Goal: Information Seeking & Learning: Find specific fact

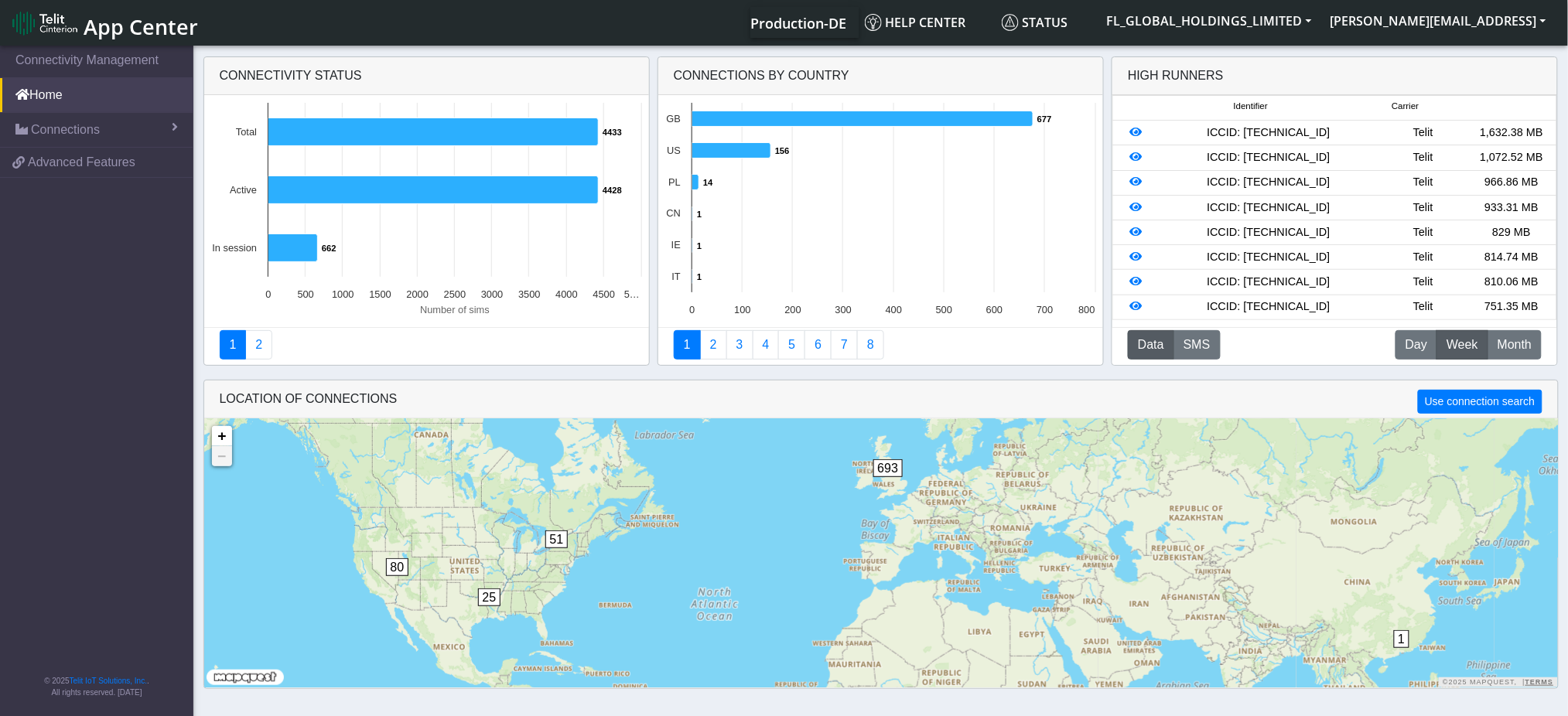
click at [785, 397] on div "LOCATION OF CONNECTIONS Use connection search" at bounding box center [881, 400] width 1354 height 37
click at [67, 128] on span "Connections" at bounding box center [65, 130] width 69 height 19
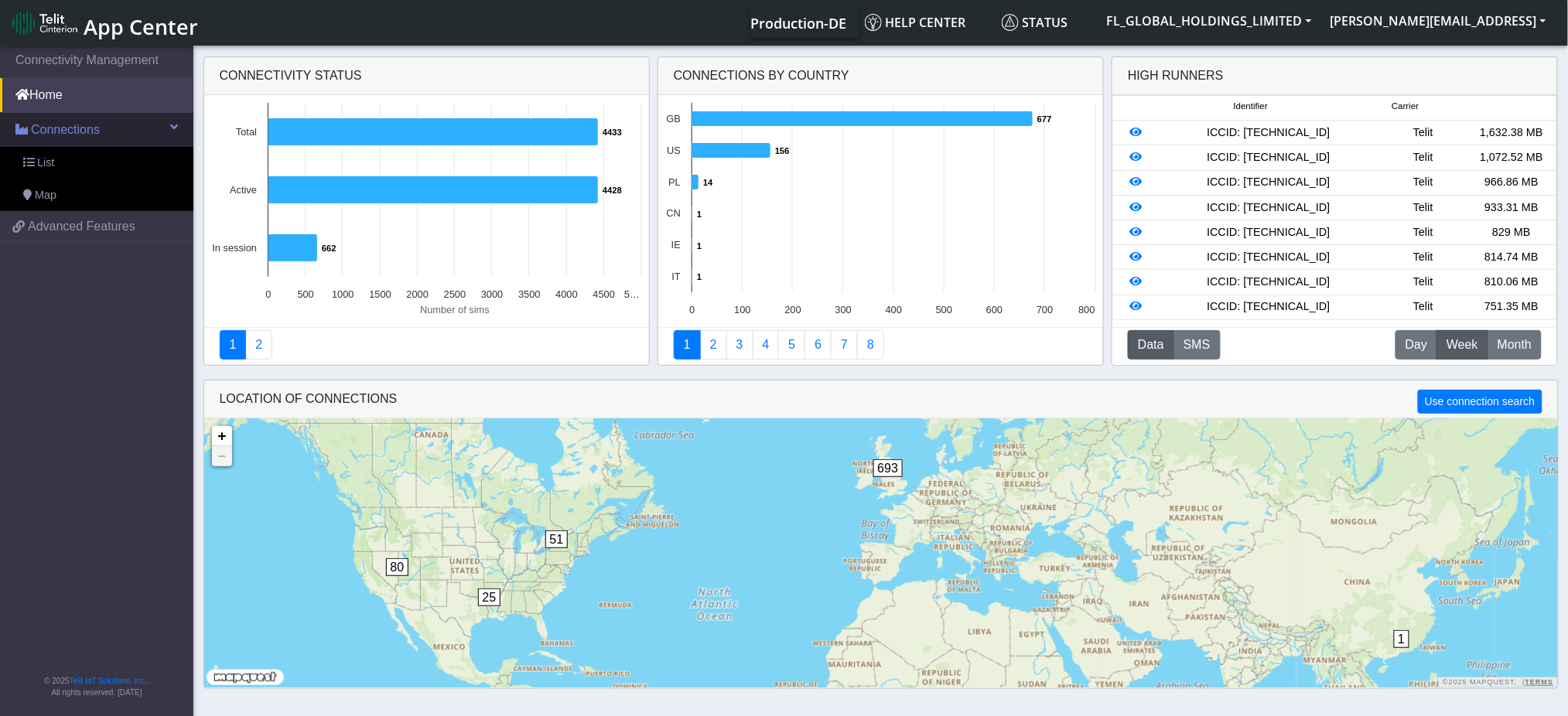
click at [67, 128] on span "Connections" at bounding box center [65, 130] width 69 height 19
click at [62, 157] on link "List" at bounding box center [97, 163] width 193 height 33
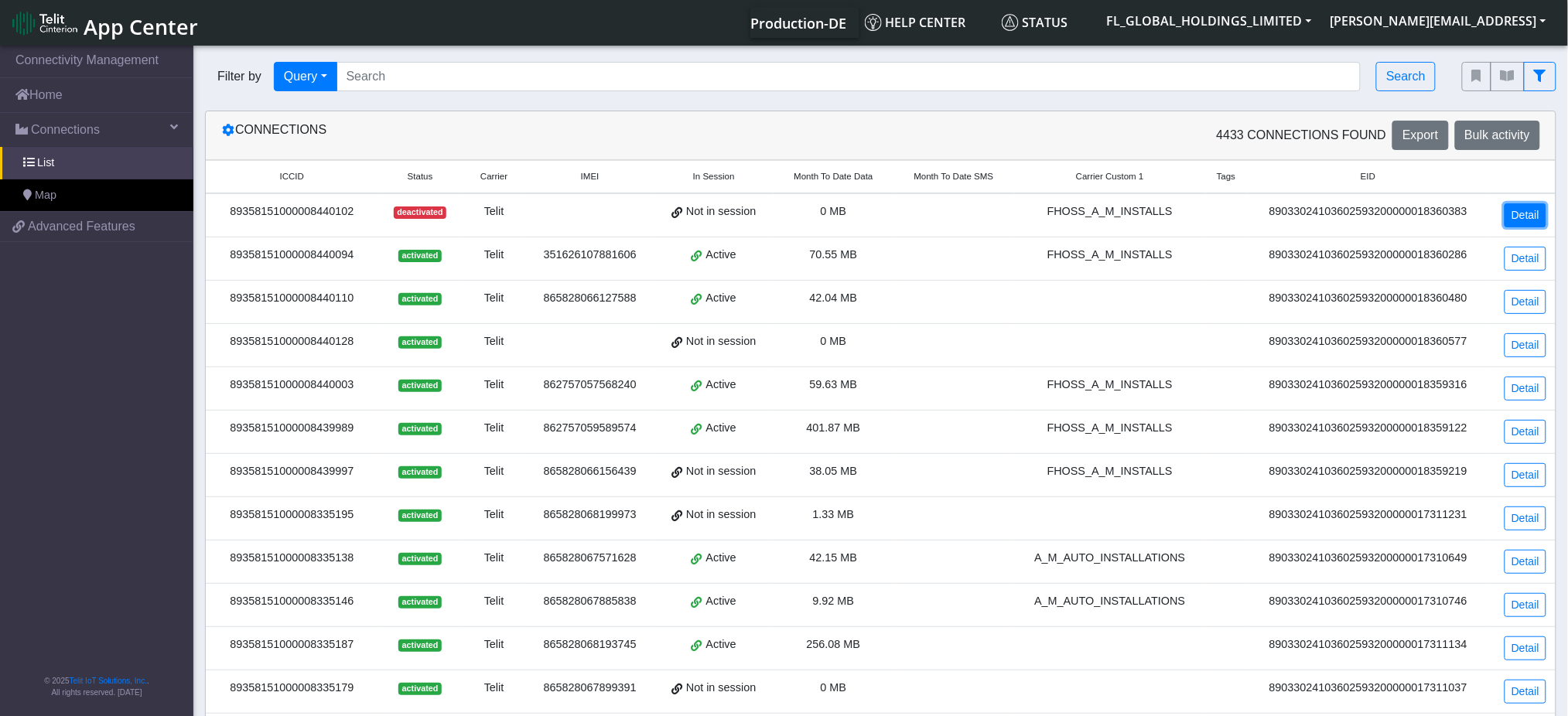
click at [1532, 217] on link "Detail" at bounding box center [1526, 216] width 41 height 24
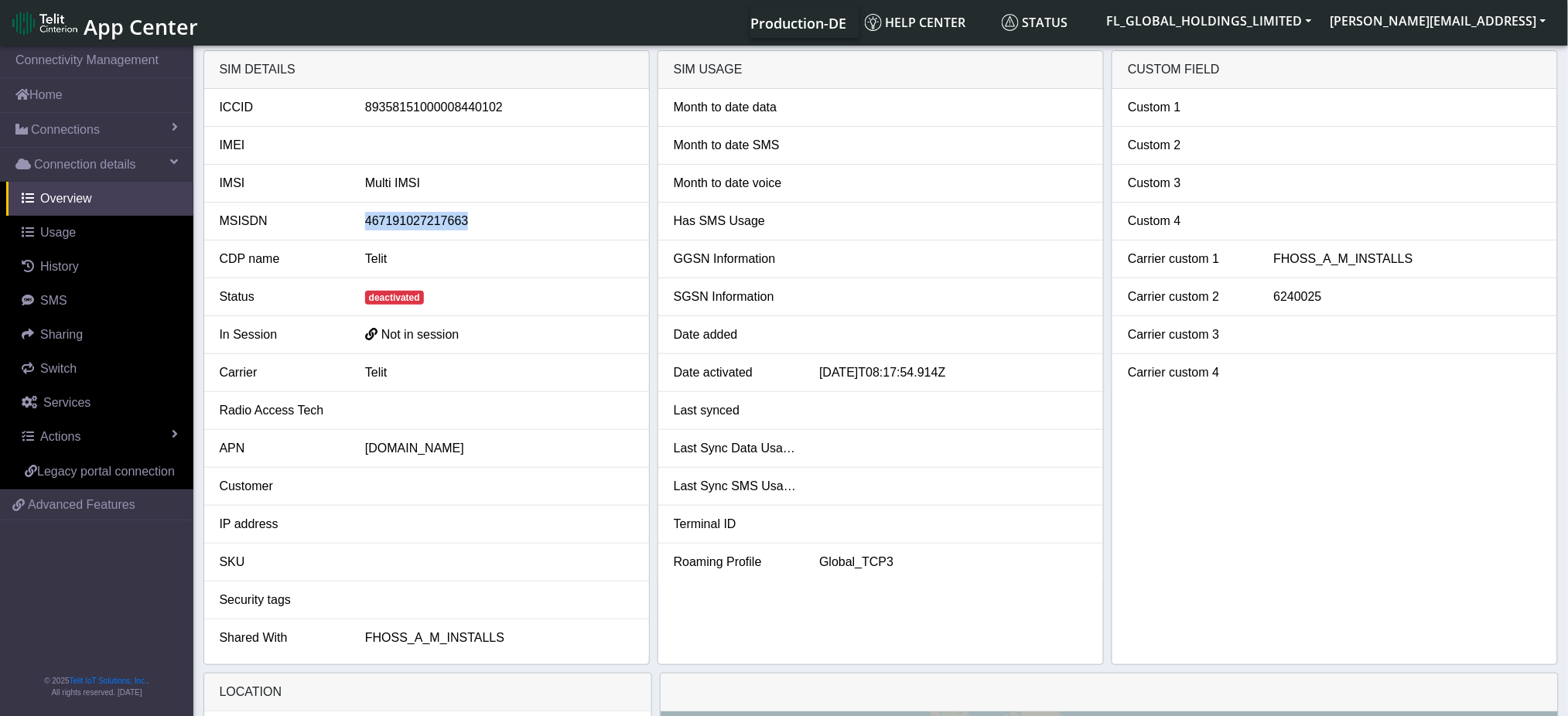
drag, startPoint x: 463, startPoint y: 222, endPoint x: 413, endPoint y: 226, distance: 50.2
click at [367, 219] on div "467191027217663" at bounding box center [499, 221] width 292 height 19
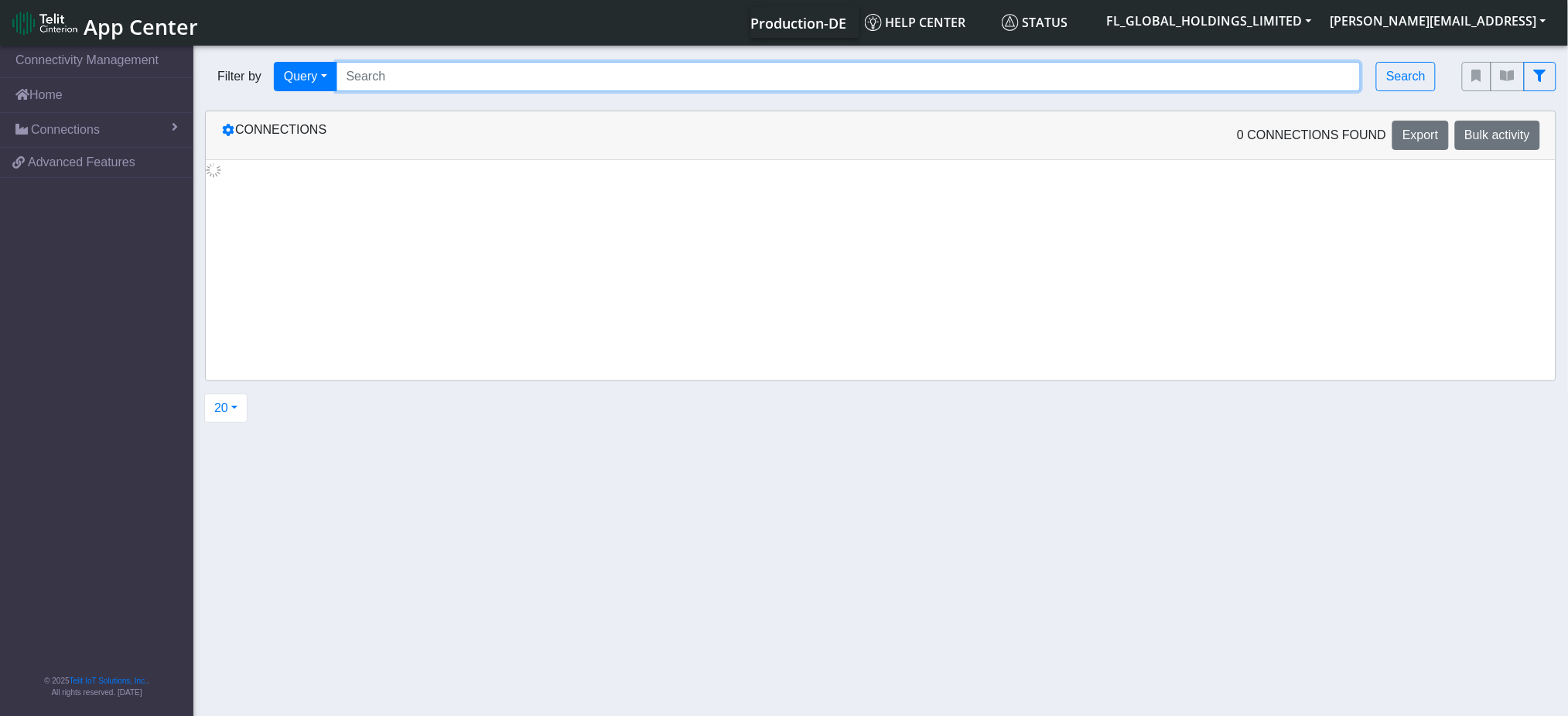
click at [484, 82] on input "Search..." at bounding box center [849, 77] width 1025 height 30
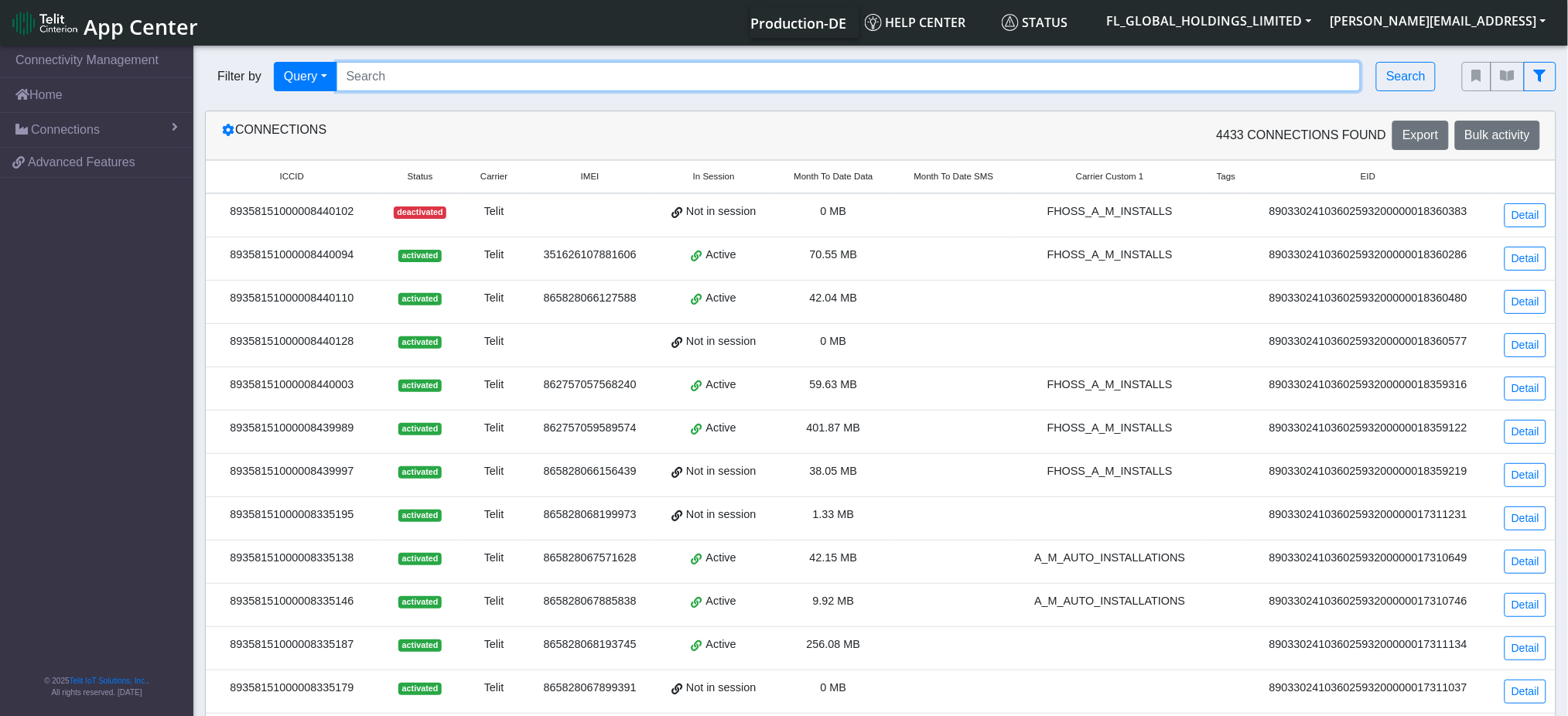
click at [659, 84] on input "Search..." at bounding box center [849, 77] width 1025 height 30
type input "89358151000008350764"
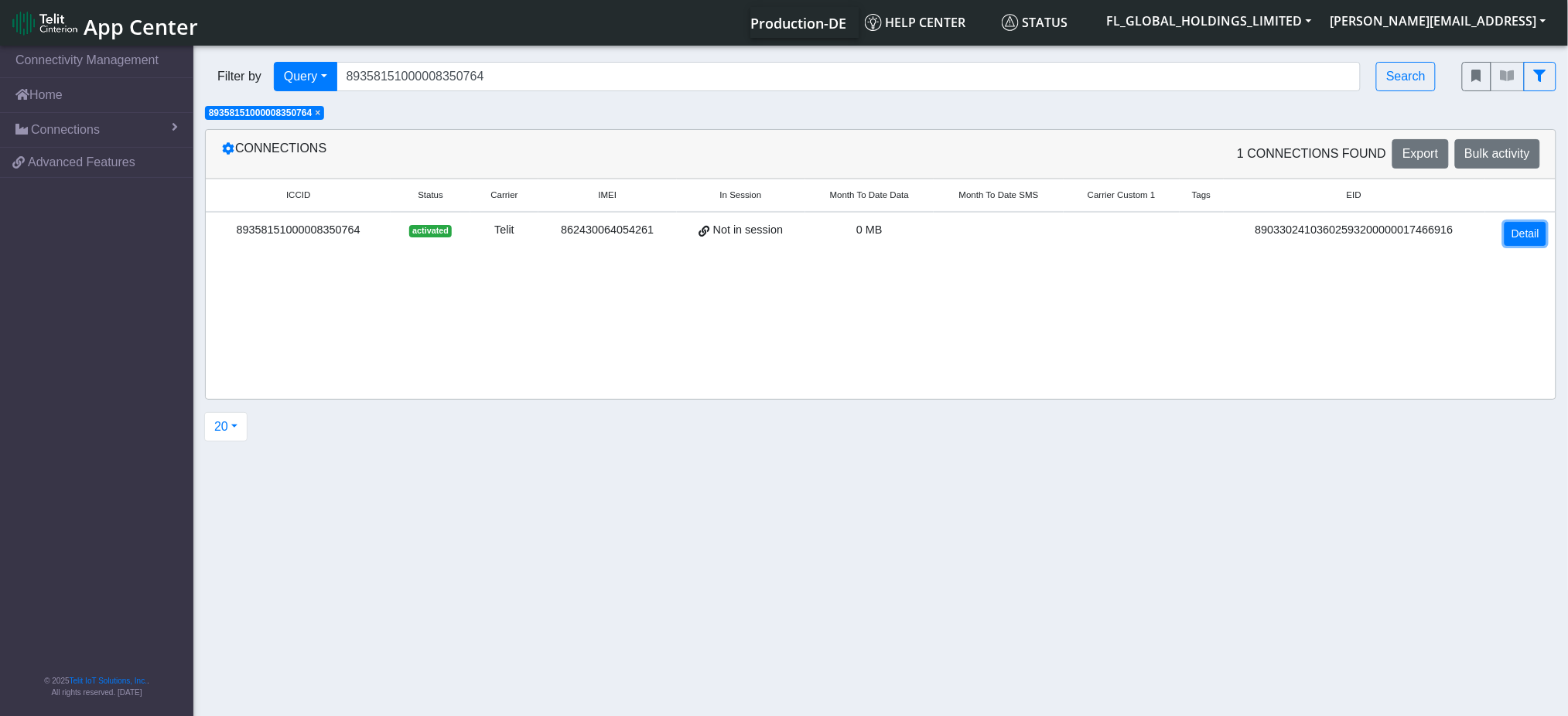
click at [1538, 232] on link "Detail" at bounding box center [1526, 233] width 41 height 24
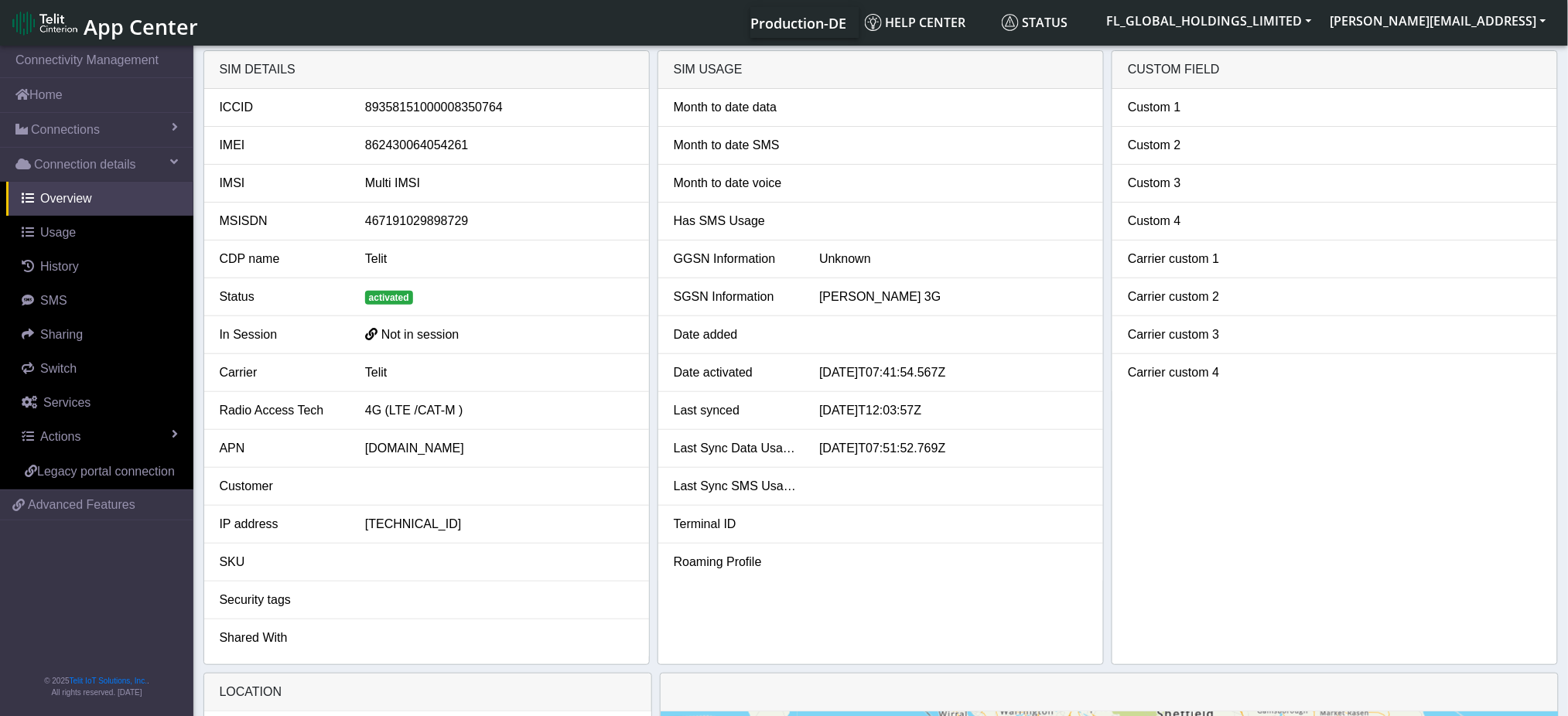
click at [467, 223] on div "467191029898729" at bounding box center [499, 221] width 292 height 19
drag, startPoint x: 463, startPoint y: 227, endPoint x: 359, endPoint y: 227, distance: 104.0
click at [358, 228] on div "467191029898729" at bounding box center [499, 221] width 292 height 19
click at [327, 228] on div "MSISDN" at bounding box center [281, 221] width 146 height 19
drag, startPoint x: 376, startPoint y: 219, endPoint x: 366, endPoint y: 219, distance: 10.0
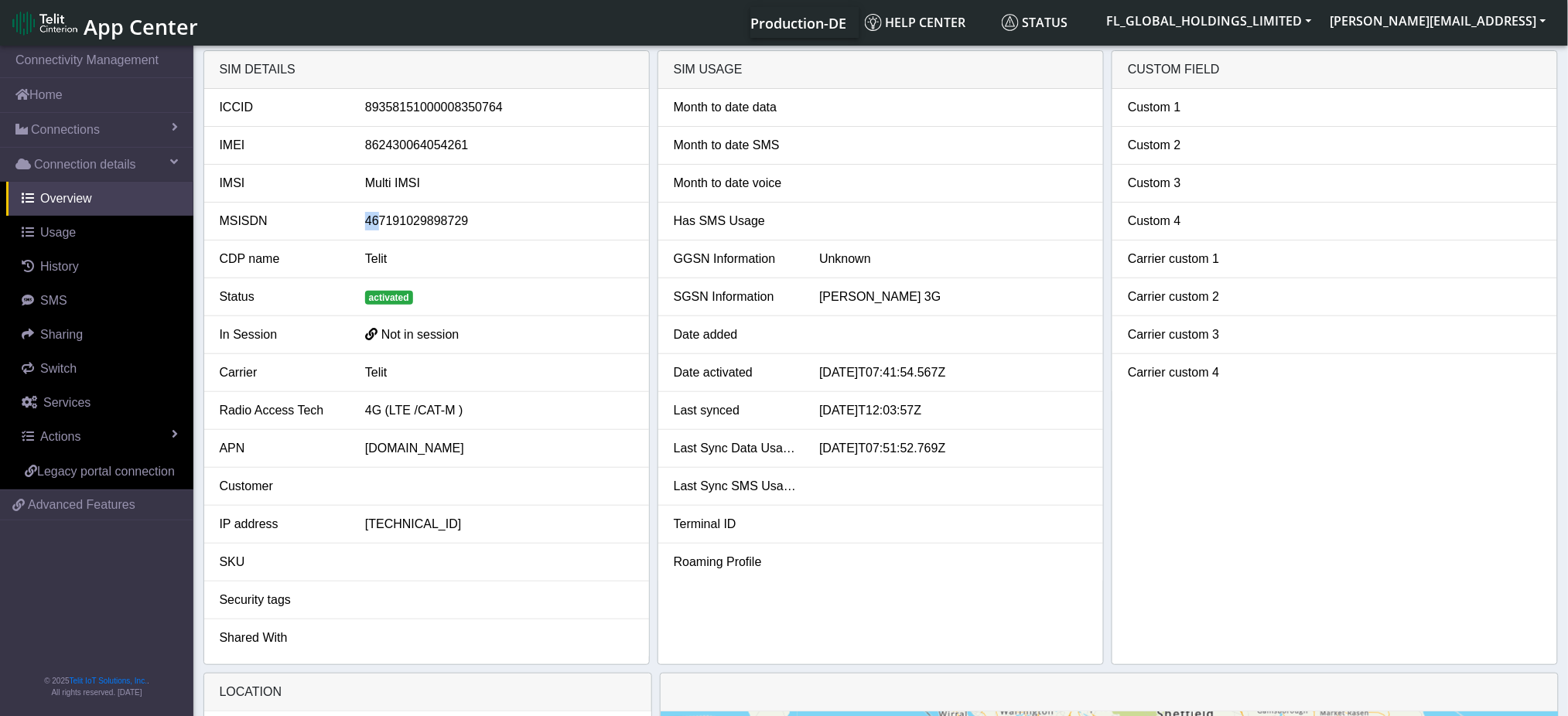
click at [366, 219] on div "467191029898729" at bounding box center [499, 221] width 292 height 19
drag, startPoint x: 467, startPoint y: 150, endPoint x: 404, endPoint y: 132, distance: 65.5
click at [369, 146] on div "862430064054261" at bounding box center [499, 145] width 292 height 19
click at [478, 147] on div "862430064054261" at bounding box center [499, 145] width 292 height 19
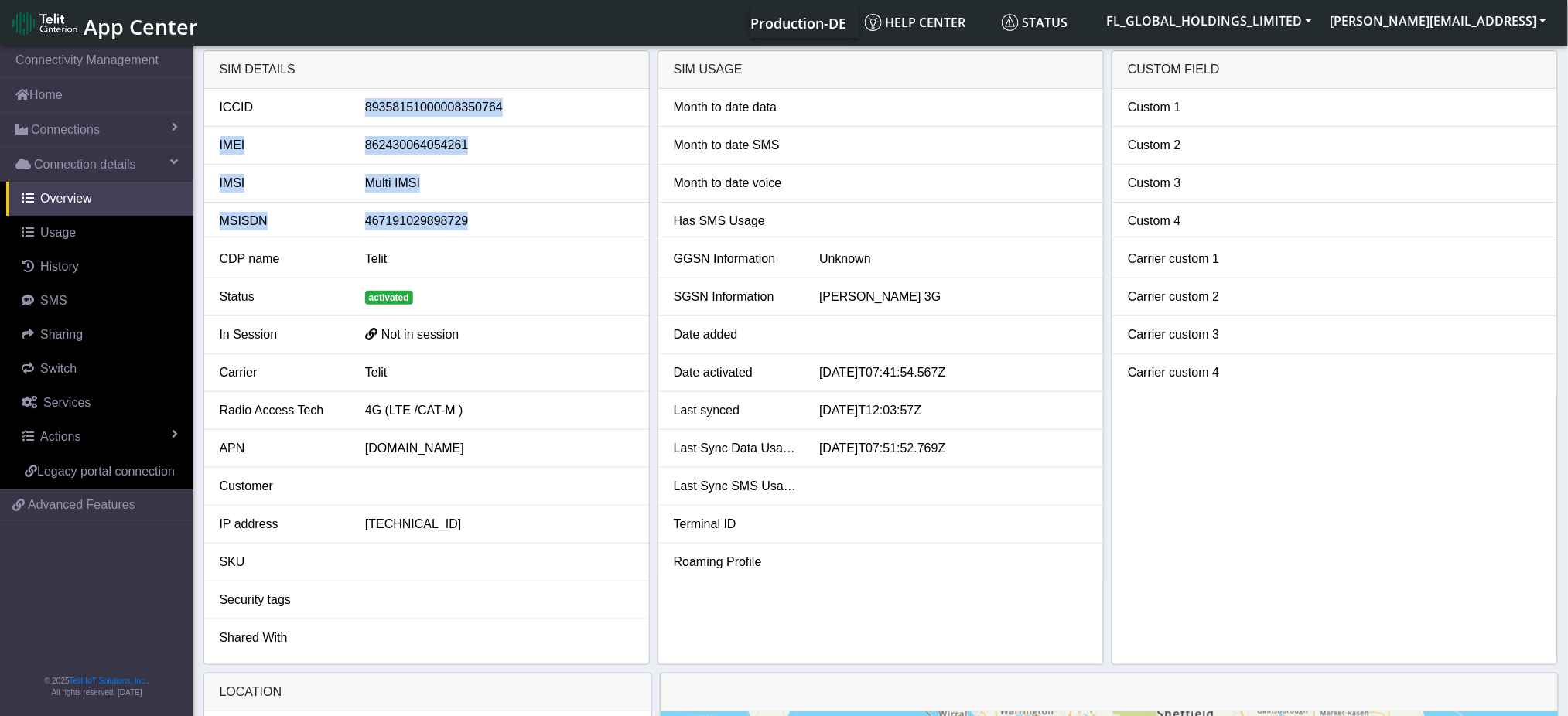
drag, startPoint x: 366, startPoint y: 102, endPoint x: 491, endPoint y: 222, distance: 173.3
click at [491, 222] on ul "ICCID [TECHNICAL_ID] IMEI [TECHNICAL_ID] IMSI Multi IMSI MSISDN 467191029898729…" at bounding box center [426, 372] width 445 height 568
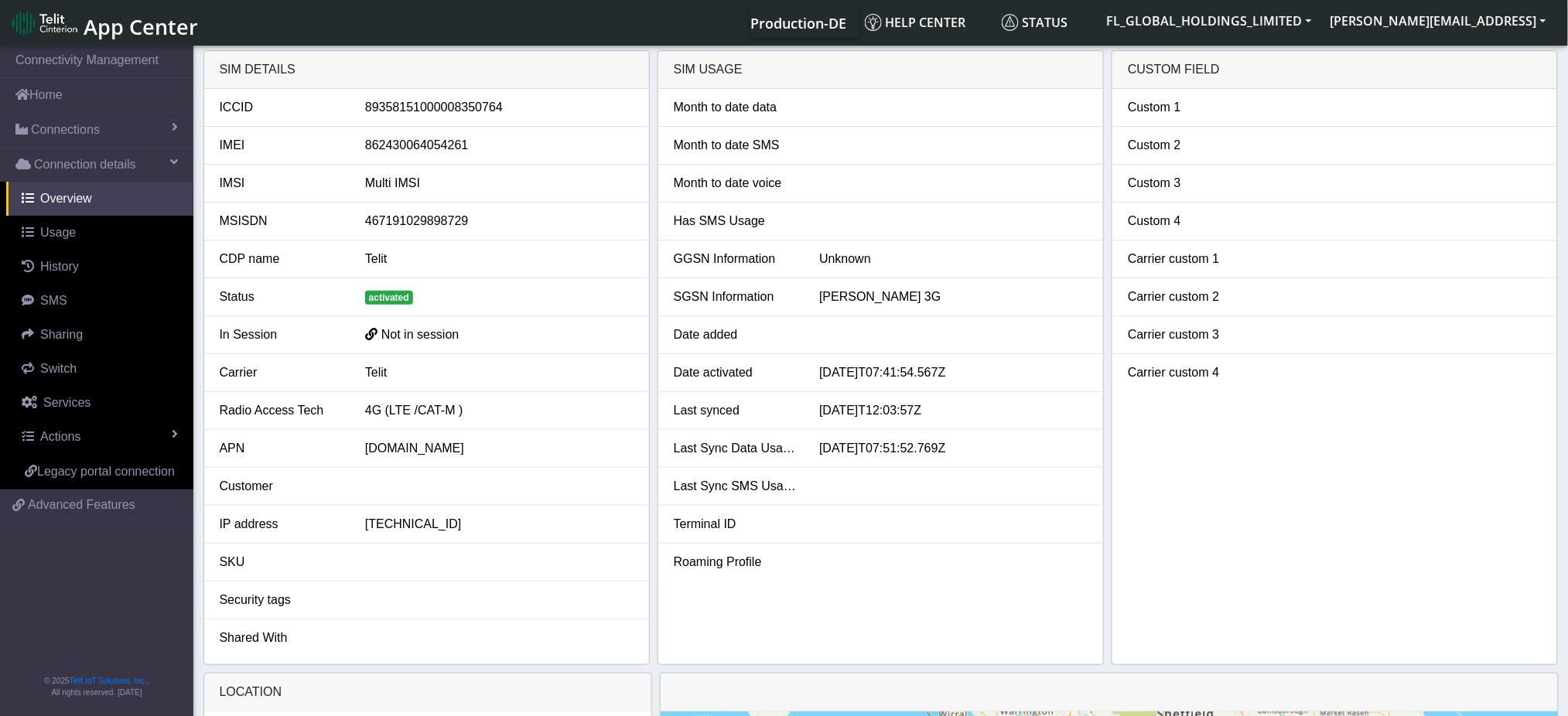
click at [916, 255] on div "Unknown" at bounding box center [953, 259] width 292 height 19
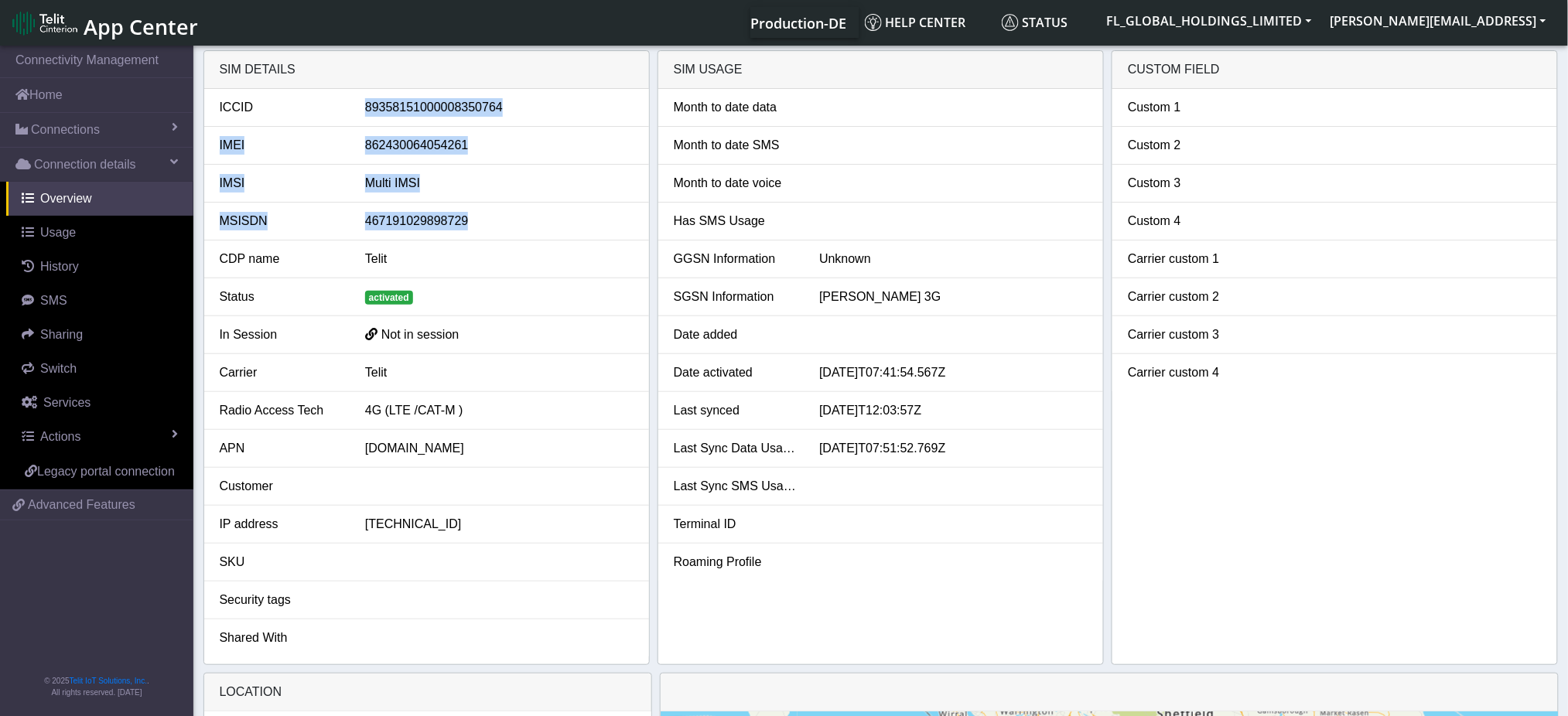
drag, startPoint x: 367, startPoint y: 106, endPoint x: 471, endPoint y: 210, distance: 147.1
click at [468, 210] on ul "ICCID [TECHNICAL_ID] IMEI [TECHNICAL_ID] IMSI Multi IMSI MSISDN 467191029898729…" at bounding box center [426, 372] width 445 height 568
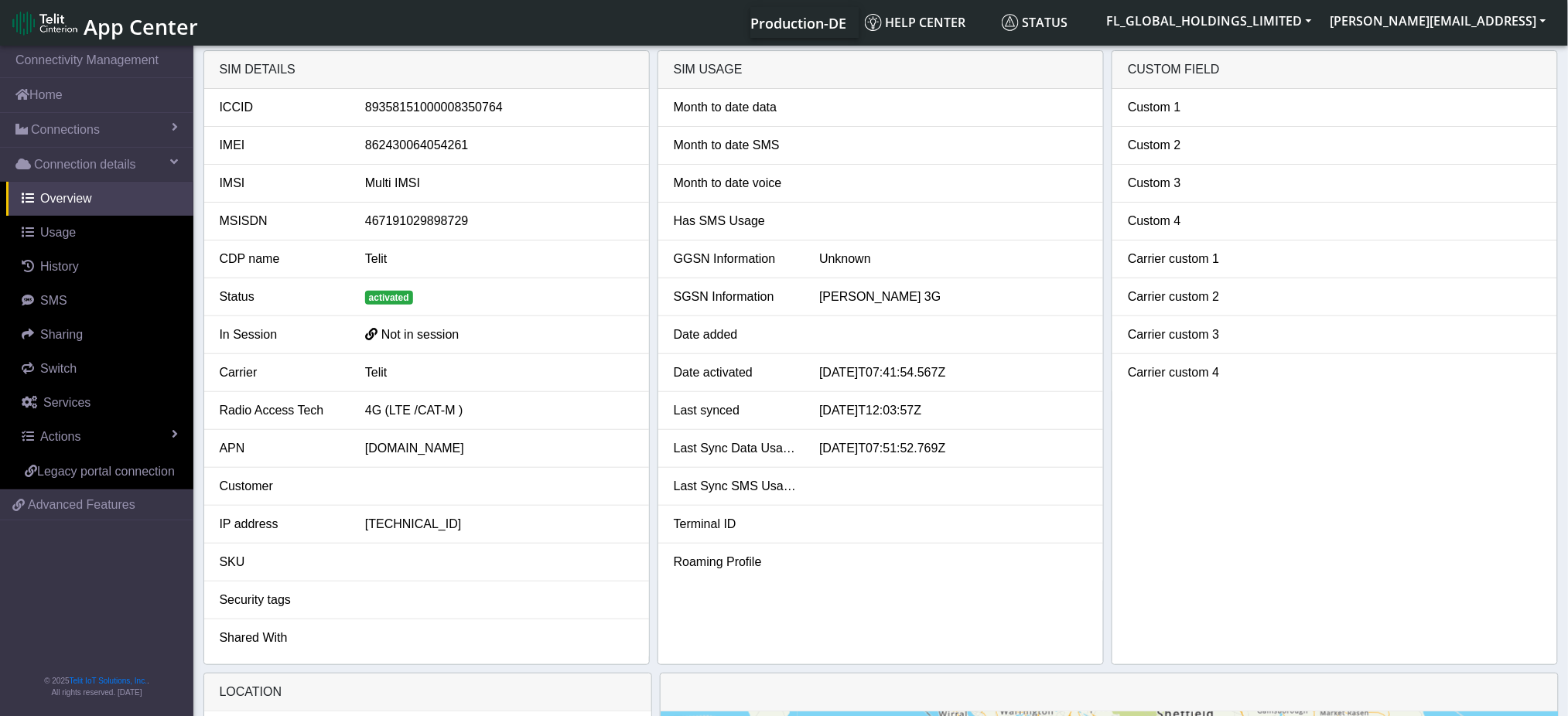
click at [576, 575] on li "SKU" at bounding box center [426, 562] width 445 height 37
